Goal: Information Seeking & Learning: Learn about a topic

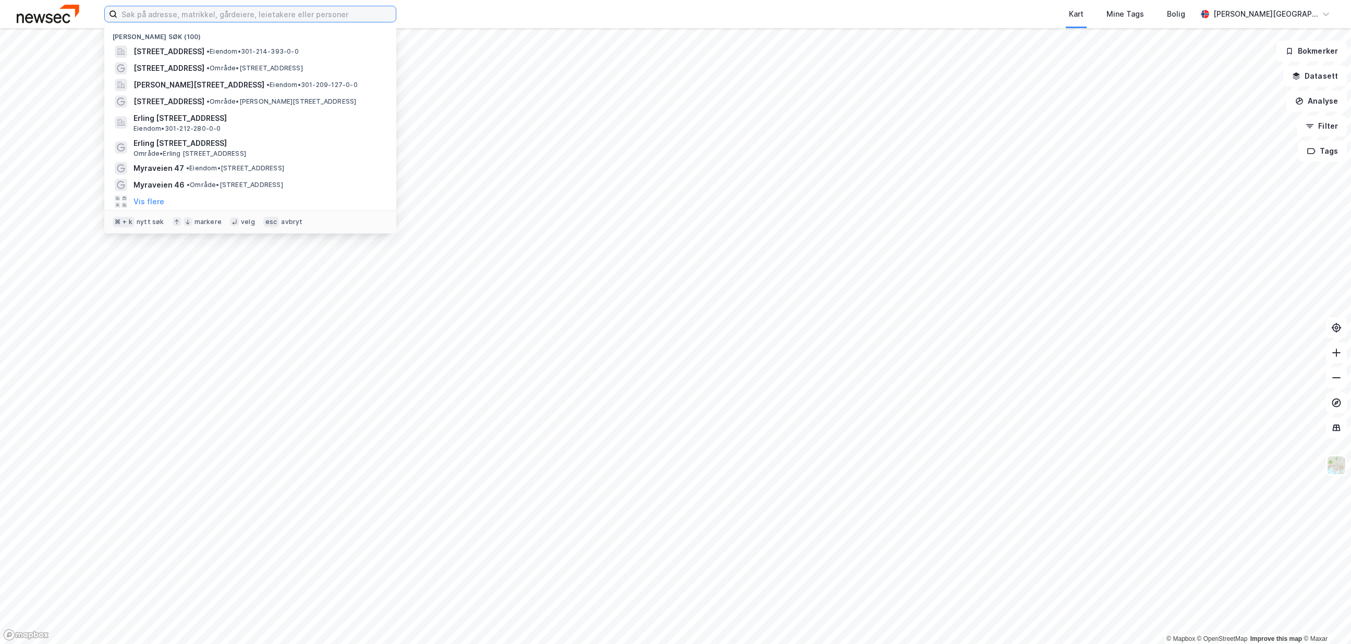
click at [314, 18] on input at bounding box center [256, 14] width 278 height 16
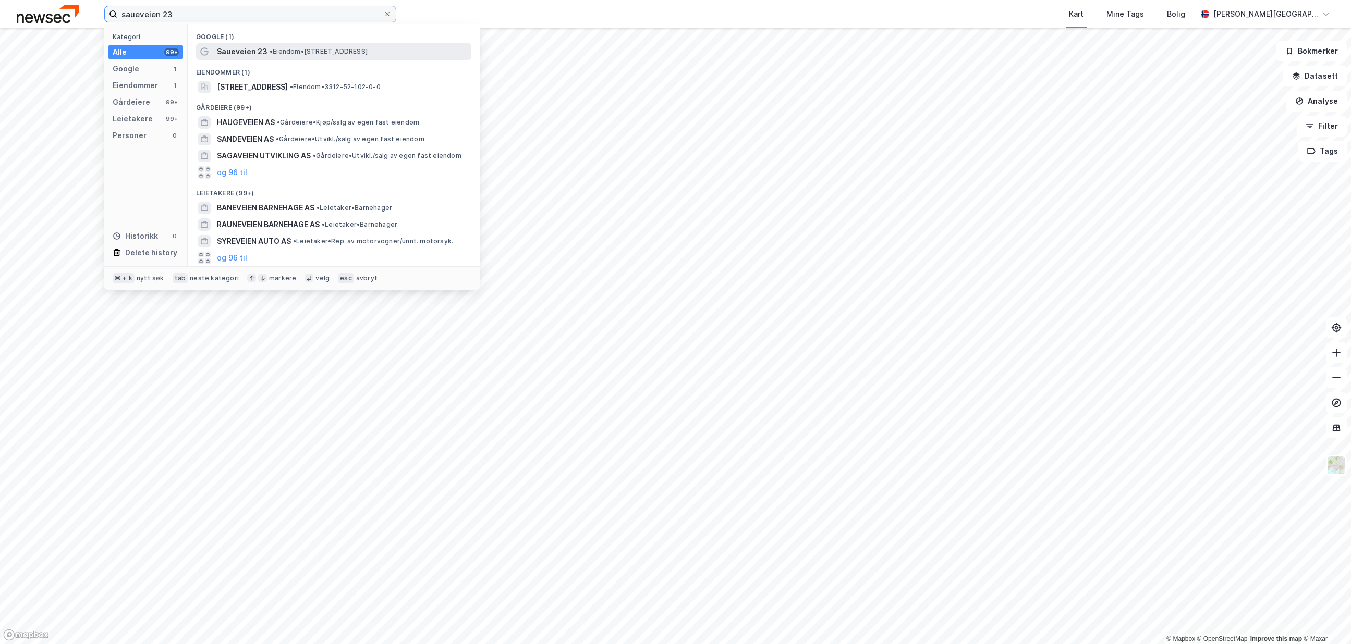
type input "saueveien 23"
click at [223, 46] on span "Saueveien 23" at bounding box center [242, 51] width 51 height 13
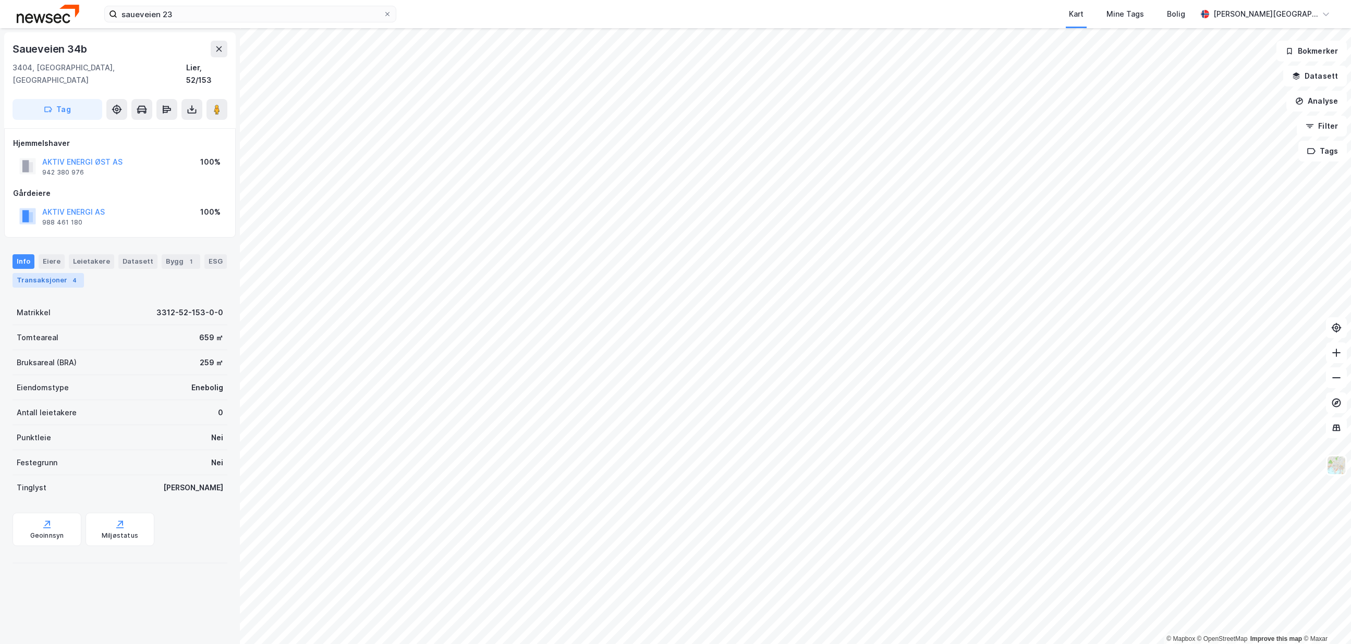
click at [62, 273] on div "Transaksjoner 4" at bounding box center [48, 280] width 71 height 15
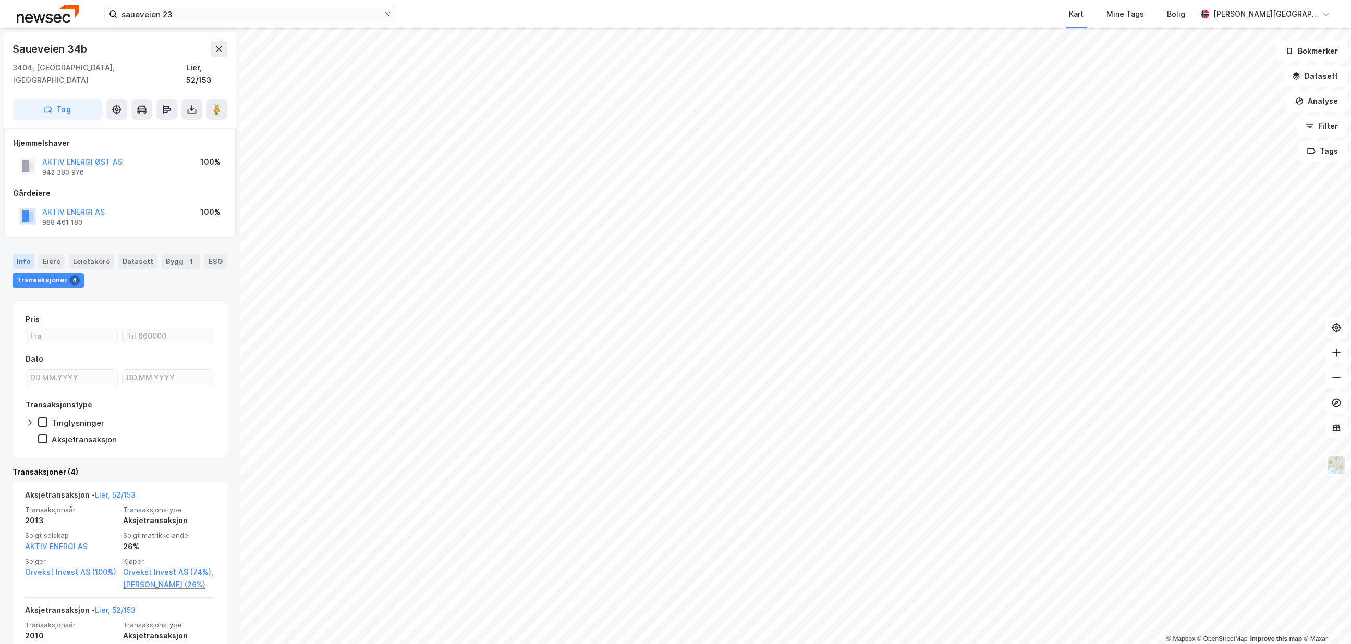
click at [23, 254] on div "Info" at bounding box center [24, 261] width 22 height 15
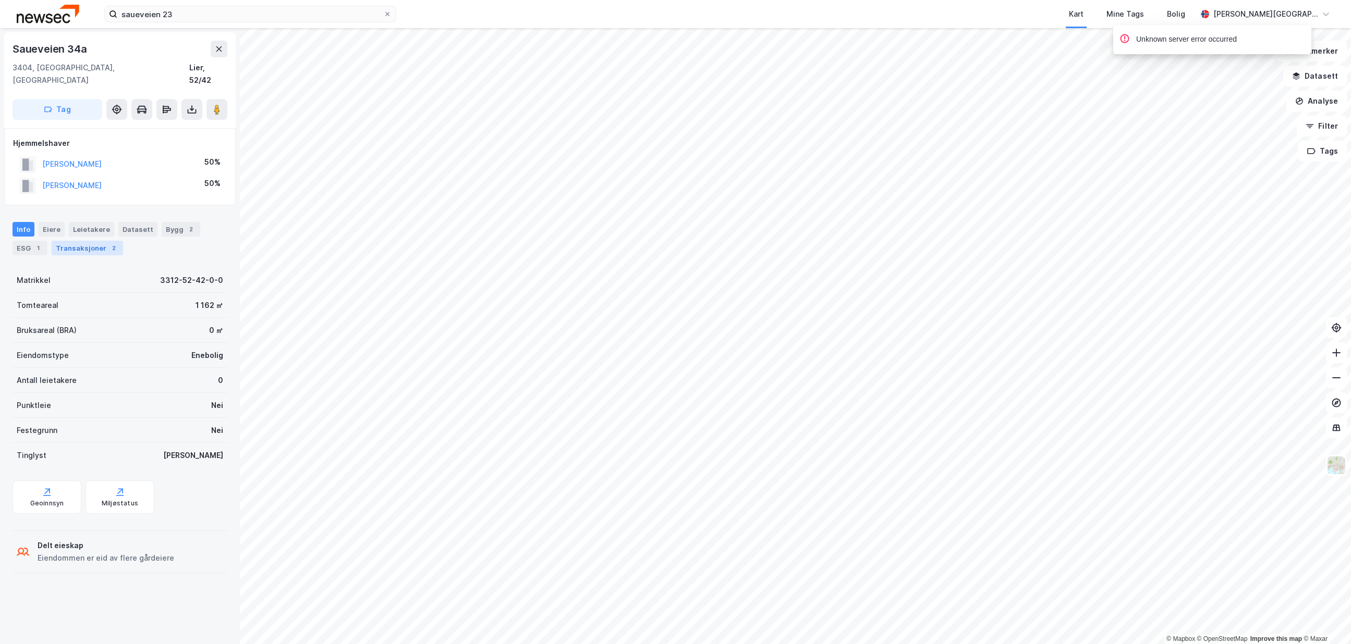
click at [58, 241] on div "Transaksjoner 2" at bounding box center [87, 248] width 71 height 15
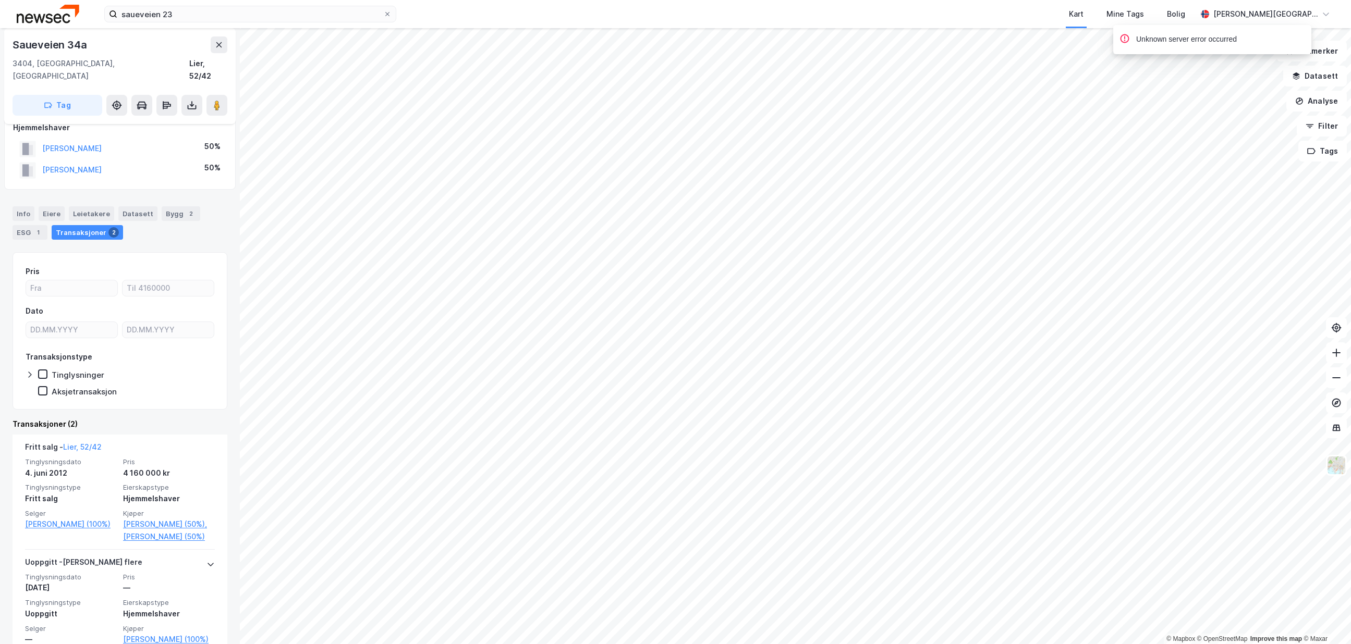
scroll to position [17, 0]
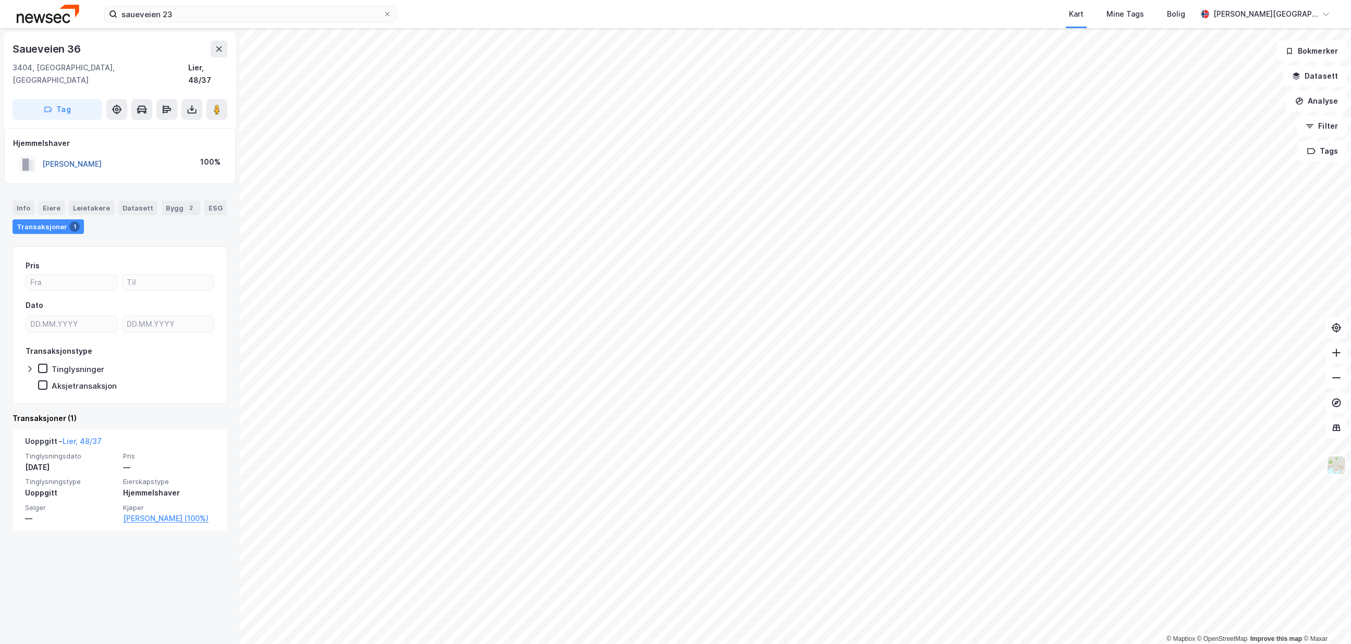
click at [0, 0] on button "[PERSON_NAME]" at bounding box center [0, 0] width 0 height 0
click at [33, 201] on div "Info" at bounding box center [24, 208] width 22 height 15
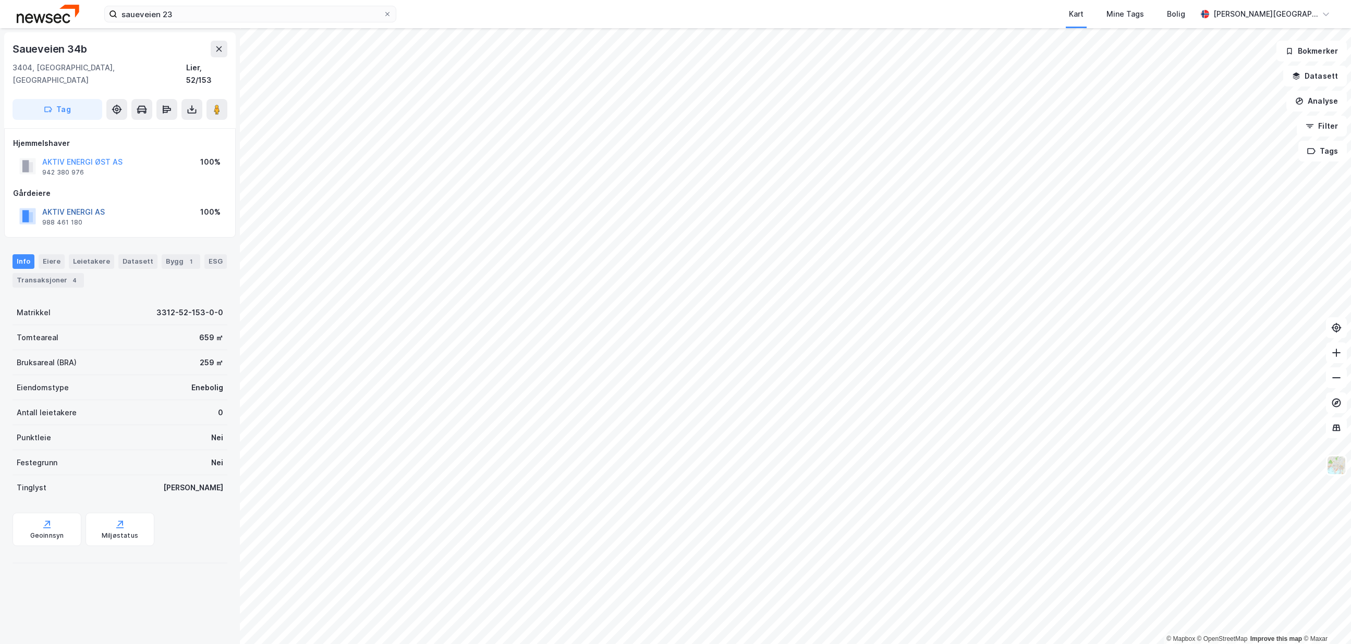
click at [0, 0] on button "AKTIV ENERGI AS" at bounding box center [0, 0] width 0 height 0
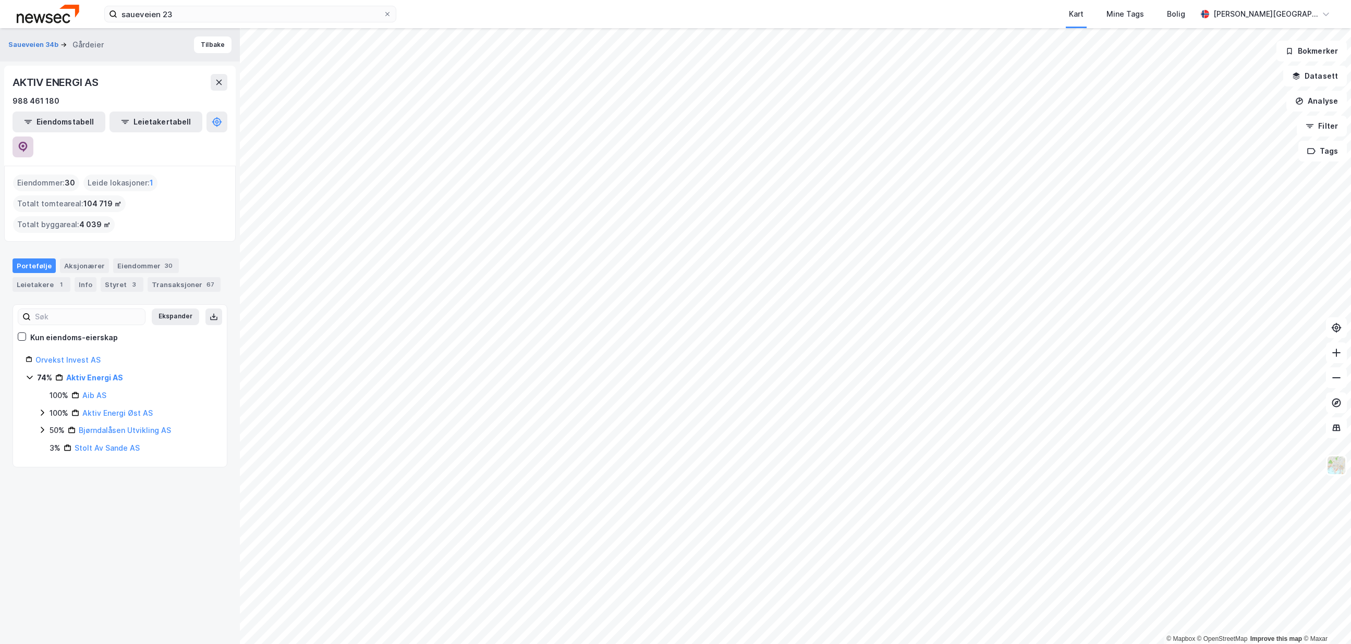
click at [28, 142] on icon at bounding box center [23, 147] width 9 height 10
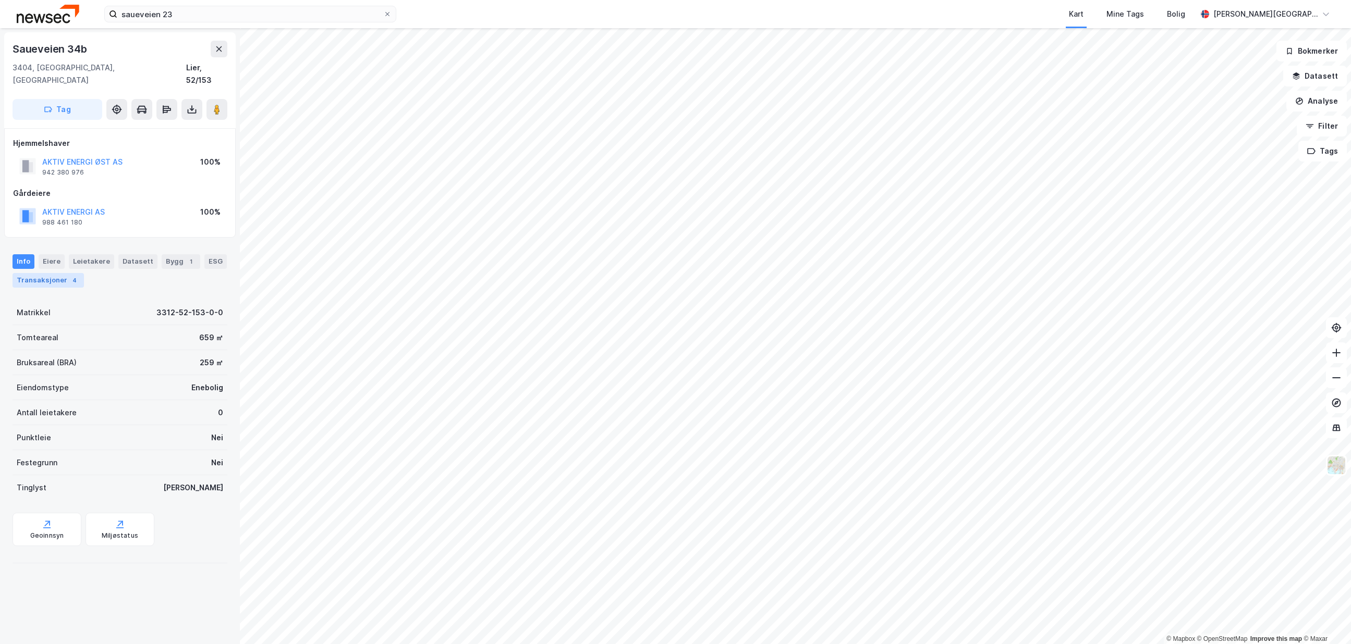
click at [56, 273] on div "Transaksjoner 4" at bounding box center [48, 280] width 71 height 15
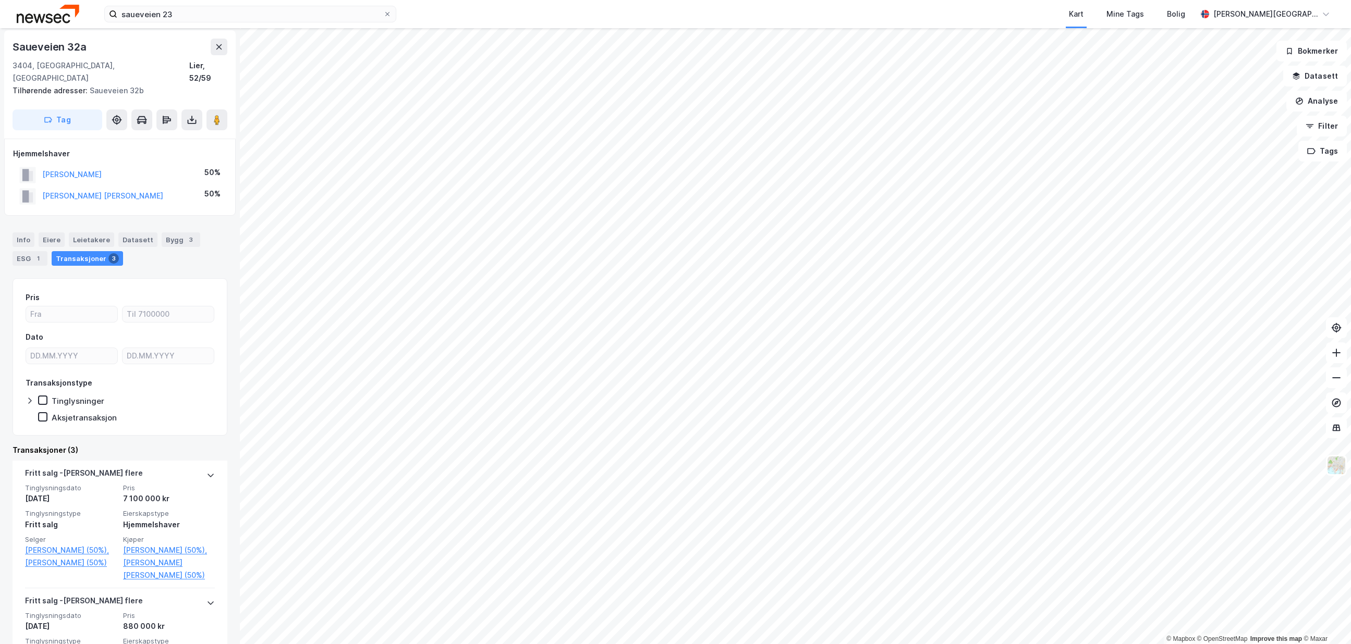
scroll to position [4, 0]
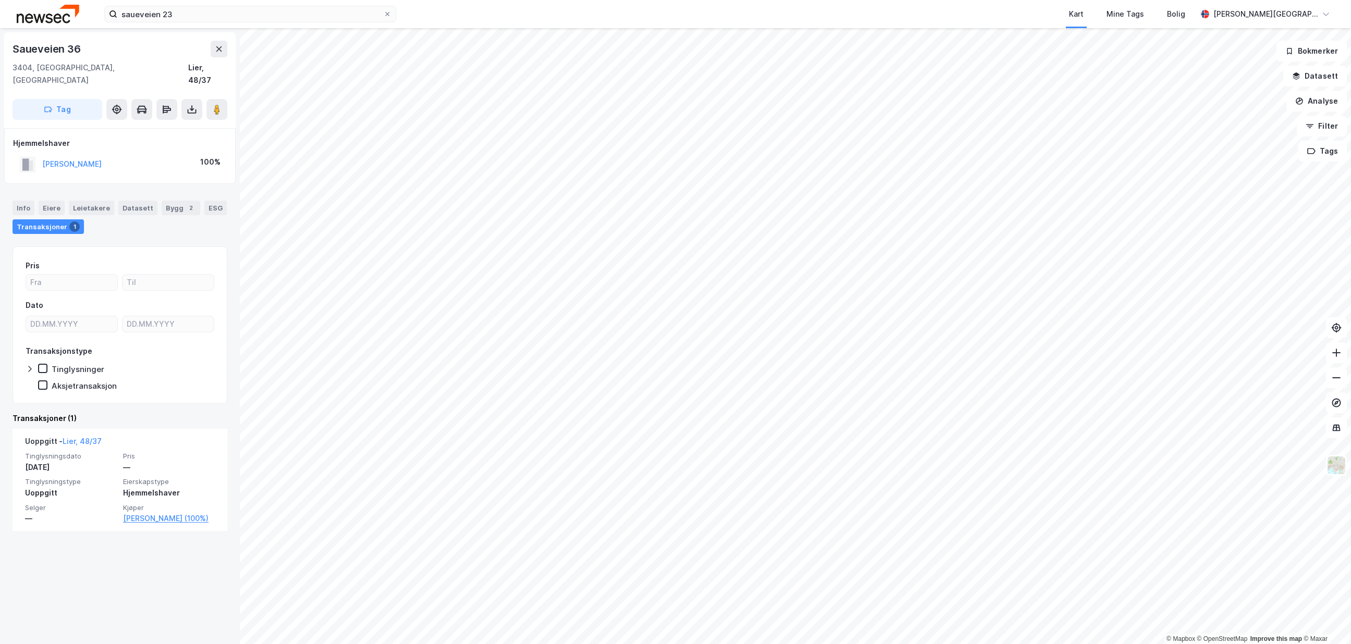
click at [102, 158] on div "[PERSON_NAME]" at bounding box center [60, 164] width 82 height 17
click at [0, 0] on button "[PERSON_NAME]" at bounding box center [0, 0] width 0 height 0
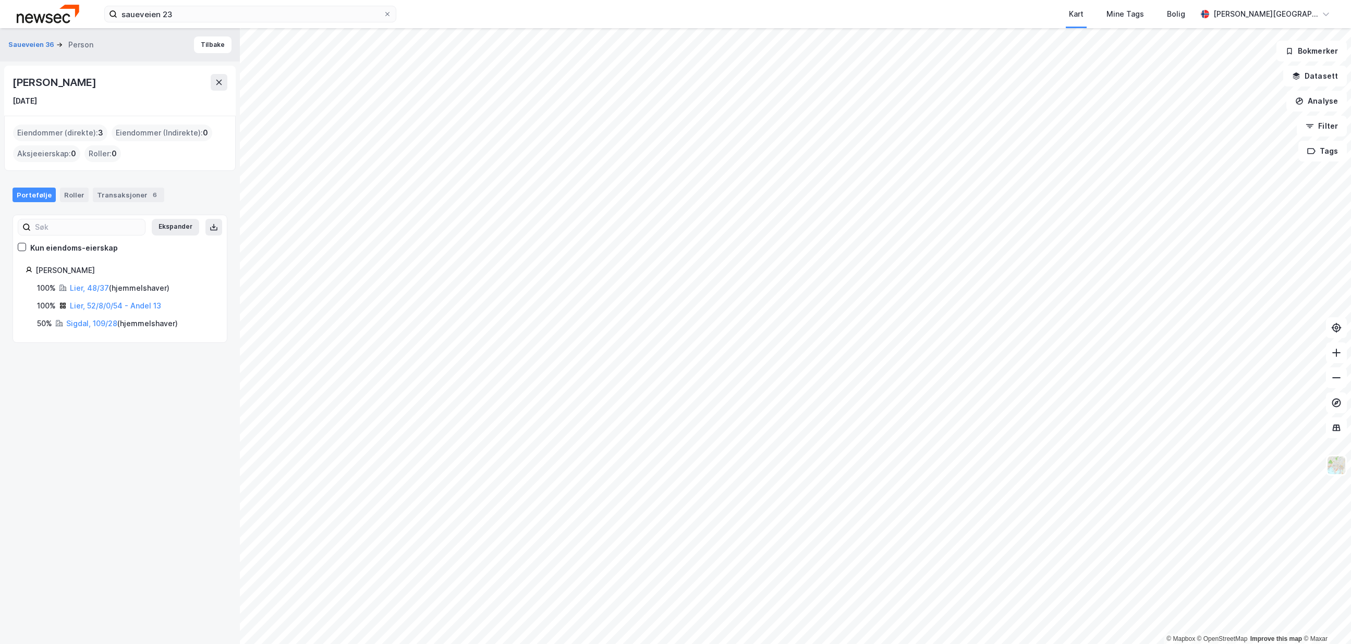
click at [83, 80] on div "[PERSON_NAME]" at bounding box center [56, 82] width 86 height 17
click at [102, 305] on link "Lier, 52/8/0/54 - Andel 13" at bounding box center [115, 305] width 91 height 9
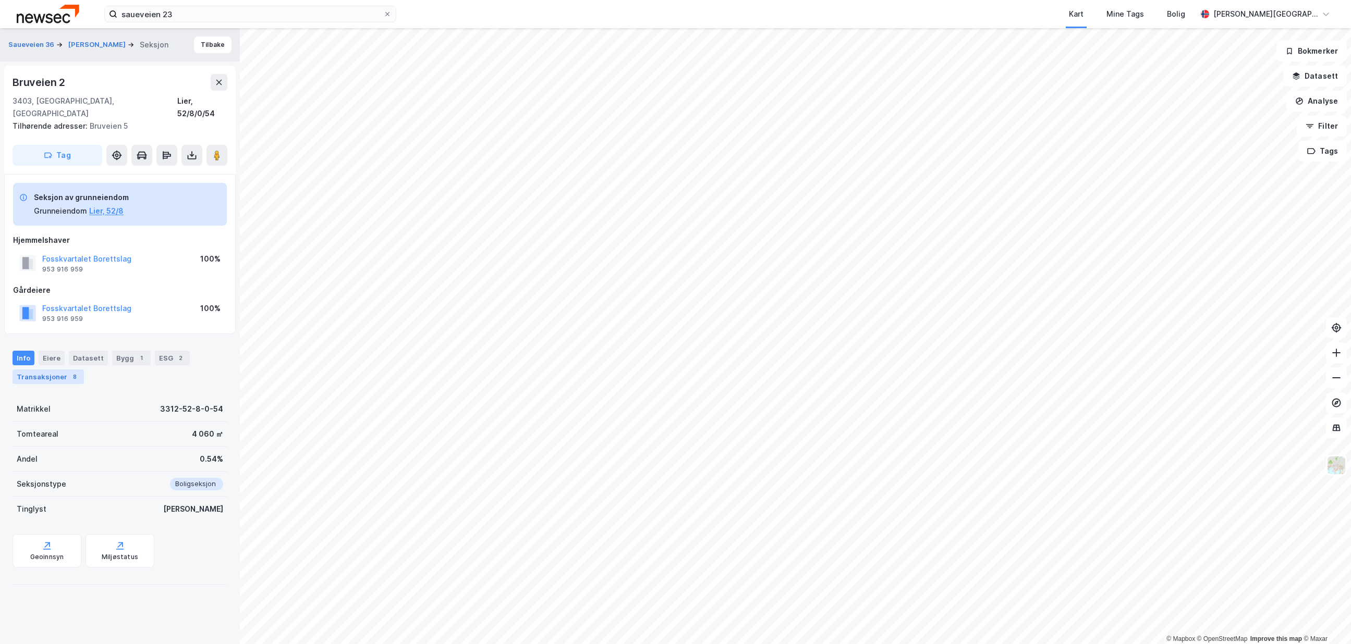
click at [71, 372] on div "8" at bounding box center [74, 377] width 10 height 10
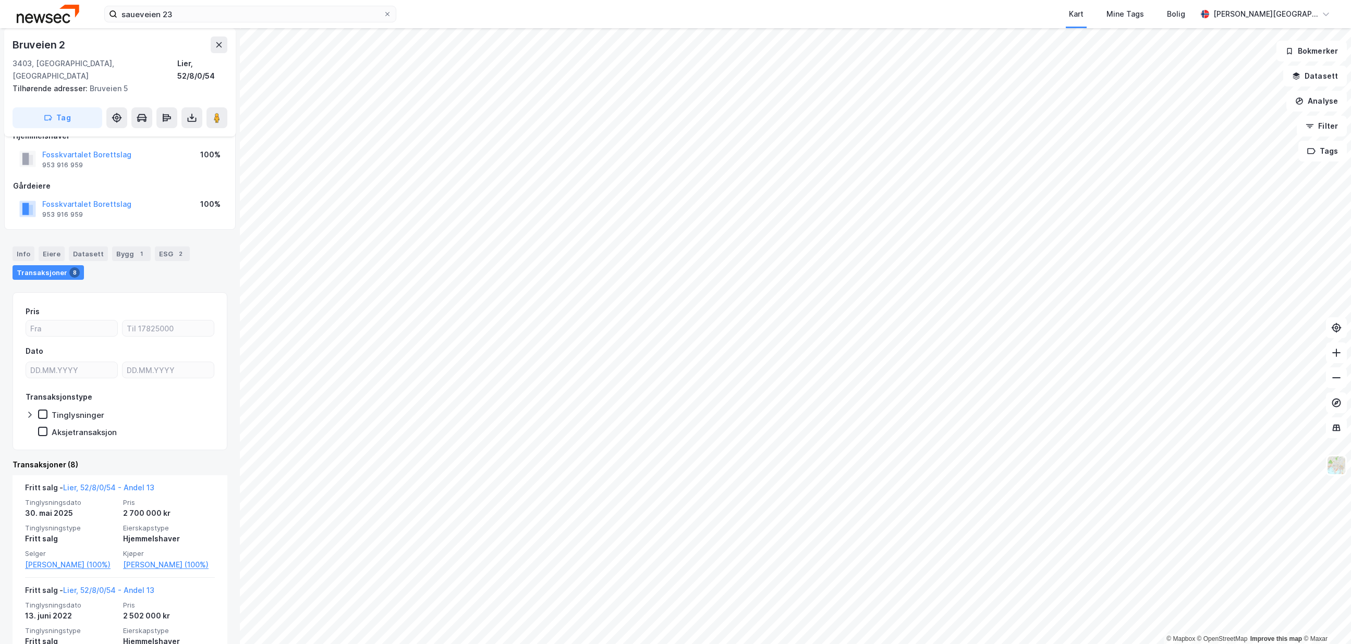
scroll to position [106, 0]
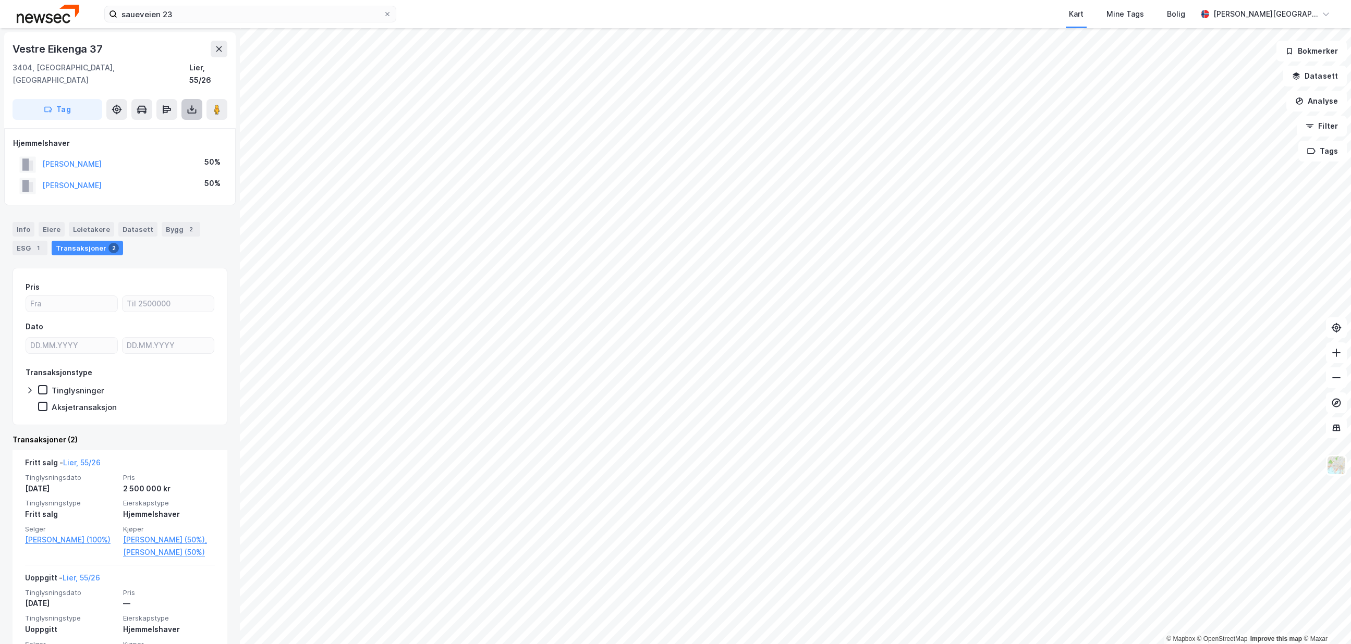
click at [192, 110] on icon at bounding box center [192, 112] width 9 height 4
click at [163, 126] on div "Last ned grunnbok" at bounding box center [140, 130] width 60 height 8
click at [9, 218] on div "Info [PERSON_NAME] Datasett Bygg ESG Transaksjoner 2" at bounding box center [120, 234] width 240 height 49
click at [18, 222] on div "Info" at bounding box center [24, 229] width 22 height 14
